Goal: Transaction & Acquisition: Purchase product/service

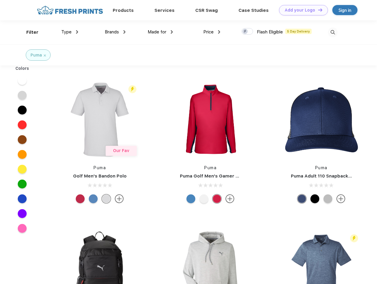
scroll to position [0, 0]
click at [301, 10] on link "Add your Logo Design Tool" at bounding box center [303, 10] width 49 height 10
click at [0, 0] on div "Design Tool" at bounding box center [0, 0] width 0 height 0
click at [317, 10] on link "Add your Logo Design Tool" at bounding box center [303, 10] width 49 height 10
click at [28, 32] on div "Filter" at bounding box center [32, 32] width 12 height 7
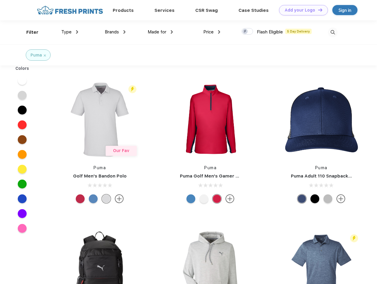
click at [70, 32] on span "Type" at bounding box center [66, 31] width 10 height 5
click at [115, 32] on span "Brands" at bounding box center [112, 31] width 14 height 5
click at [160, 32] on span "Made for" at bounding box center [157, 31] width 19 height 5
click at [212, 32] on span "Price" at bounding box center [208, 31] width 10 height 5
click at [247, 32] on div at bounding box center [247, 31] width 12 height 7
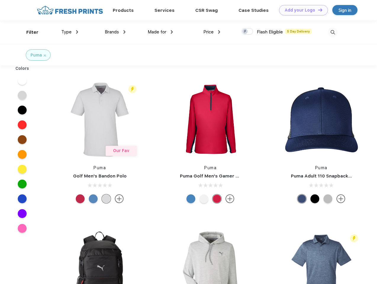
click at [245, 32] on input "checkbox" at bounding box center [243, 30] width 4 height 4
click at [333, 32] on img at bounding box center [333, 33] width 10 height 10
